Goal: Information Seeking & Learning: Learn about a topic

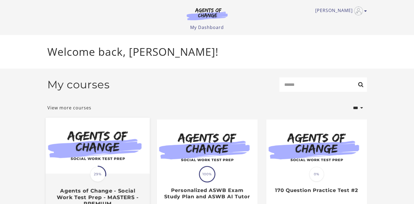
click at [94, 149] on img at bounding box center [97, 146] width 104 height 56
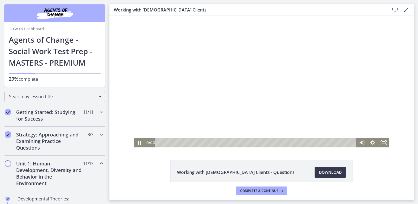
click at [230, 129] on div at bounding box center [261, 82] width 255 height 132
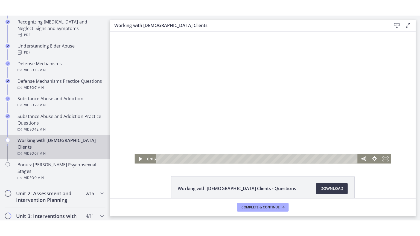
scroll to position [301, 0]
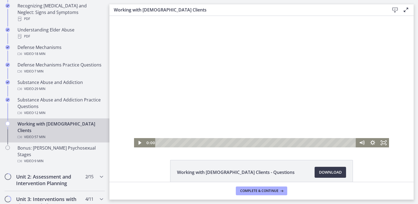
drag, startPoint x: 156, startPoint y: 143, endPoint x: 141, endPoint y: 143, distance: 15.1
click at [141, 143] on div "0:00 0:00" at bounding box center [261, 142] width 255 height 9
click at [383, 144] on rect "Fullscreen" at bounding box center [384, 142] width 4 height 3
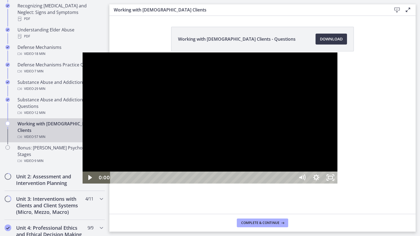
click at [282, 116] on div at bounding box center [210, 119] width 255 height 132
click at [338, 150] on div at bounding box center [210, 119] width 255 height 132
click at [353, 180] on div "Playbar" at bounding box center [355, 178] width 4 height 4
click at [297, 157] on div at bounding box center [210, 119] width 255 height 132
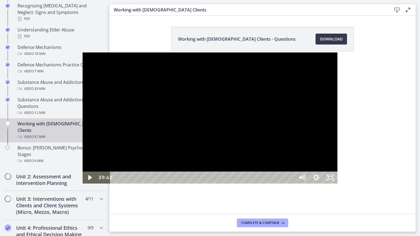
click at [297, 157] on div at bounding box center [210, 119] width 255 height 132
click at [357, 180] on div "Playbar" at bounding box center [359, 178] width 4 height 4
click at [276, 165] on div at bounding box center [210, 119] width 255 height 132
click at [312, 140] on div at bounding box center [210, 119] width 255 height 132
click at [263, 129] on div at bounding box center [210, 119] width 255 height 132
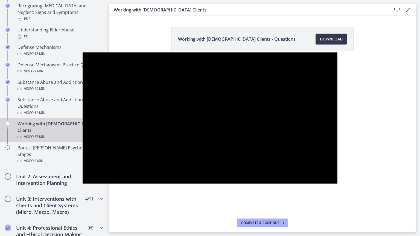
click at [307, 133] on div at bounding box center [210, 119] width 255 height 132
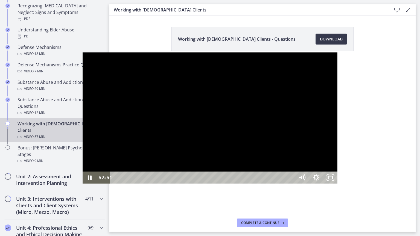
click at [324, 96] on div at bounding box center [210, 119] width 255 height 132
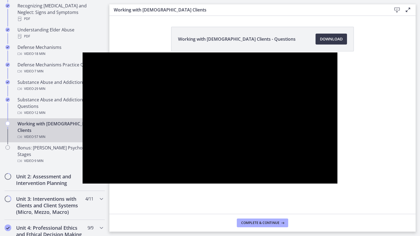
click at [338, 116] on div at bounding box center [210, 119] width 255 height 132
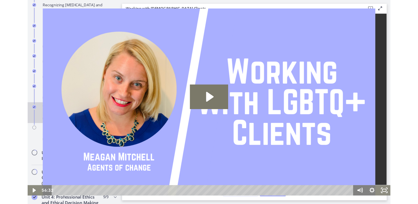
scroll to position [0, 0]
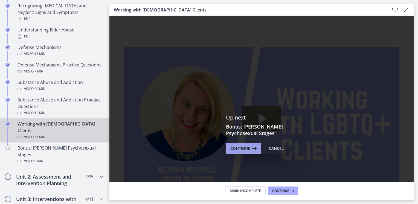
click at [247, 148] on span "Continue" at bounding box center [240, 148] width 20 height 7
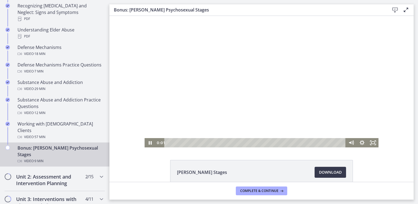
click at [243, 97] on div at bounding box center [262, 82] width 234 height 132
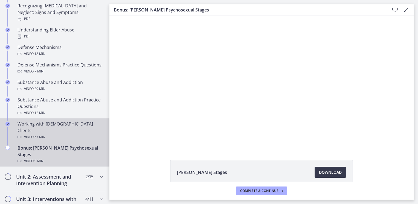
click at [33, 134] on div "Video · 57 min" at bounding box center [60, 137] width 85 height 7
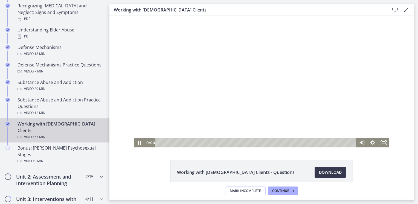
click at [234, 104] on div at bounding box center [261, 82] width 255 height 132
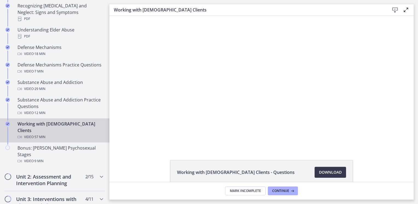
scroll to position [28, 0]
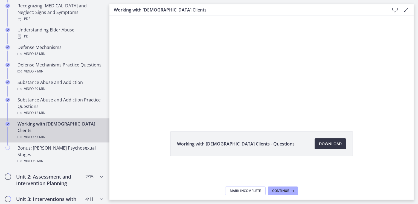
click at [326, 146] on span "Download Opens in a new window" at bounding box center [330, 144] width 23 height 7
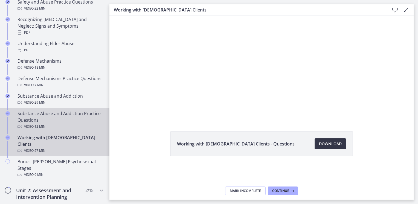
scroll to position [287, 0]
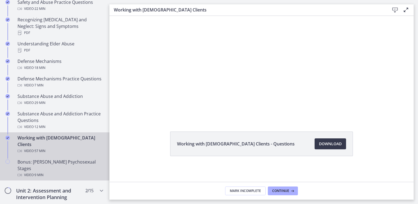
click at [63, 159] on div "Bonus: [PERSON_NAME] Psychosexual Stages Video · 9 min" at bounding box center [60, 169] width 85 height 20
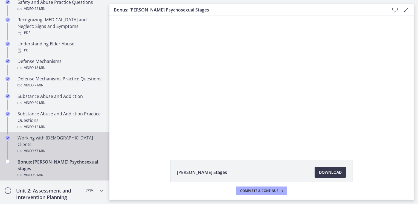
click at [224, 82] on div at bounding box center [262, 82] width 234 height 132
